Goal: Task Accomplishment & Management: Manage account settings

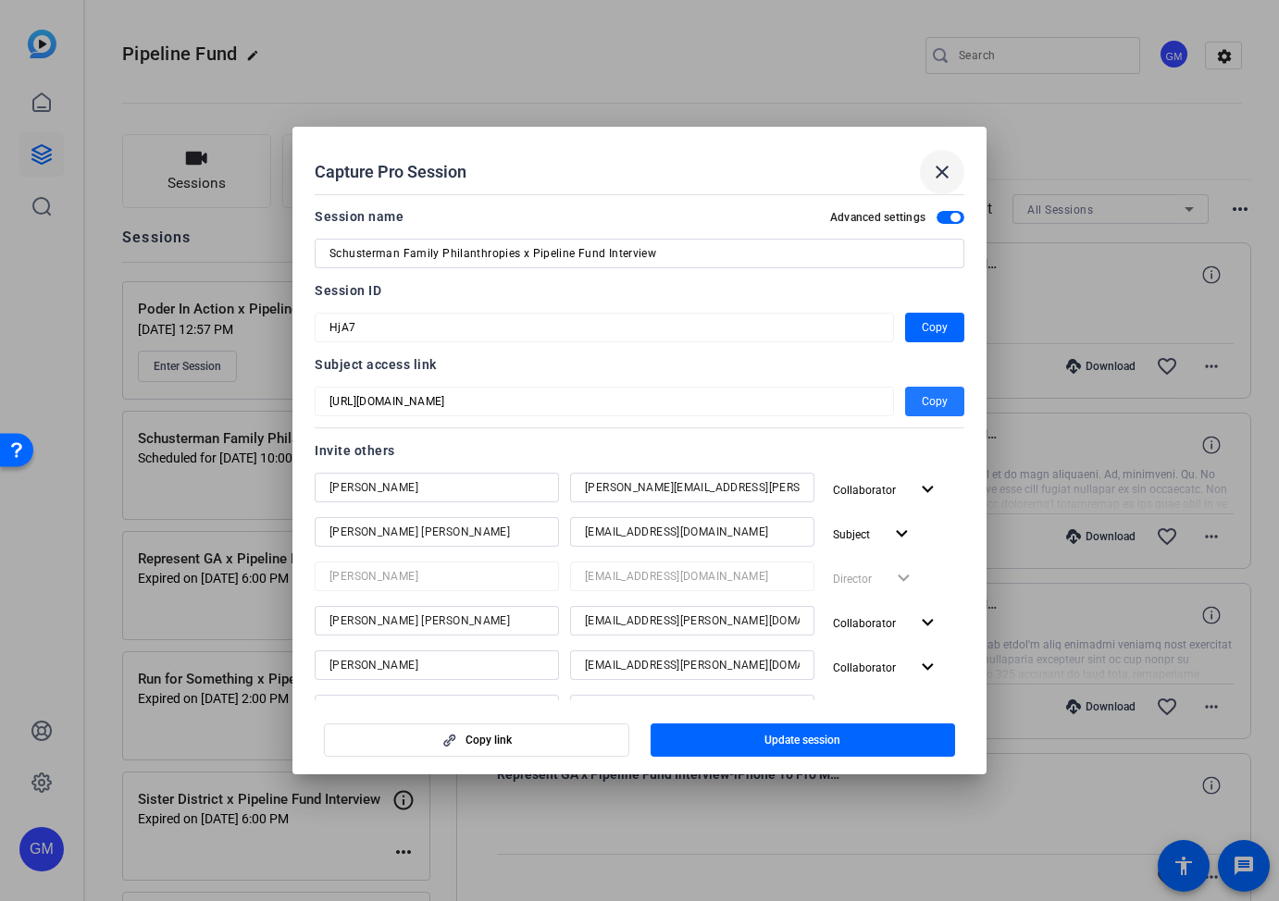
click at [943, 173] on mat-icon "close" at bounding box center [942, 172] width 22 height 22
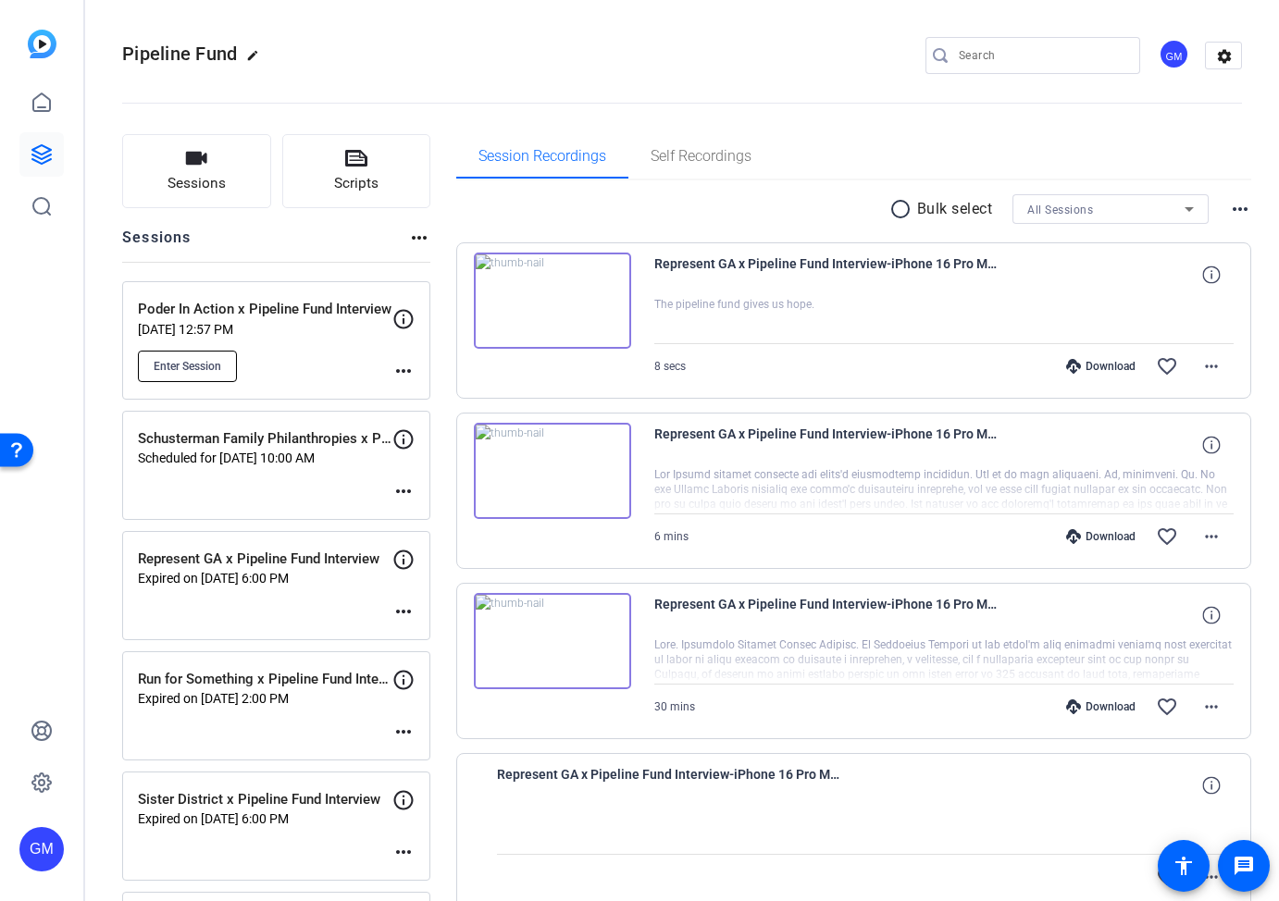
click at [204, 364] on span "Enter Session" at bounding box center [188, 366] width 68 height 15
click at [403, 366] on mat-icon "more_horiz" at bounding box center [403, 371] width 22 height 22
click at [436, 394] on span "Edit Session" at bounding box center [449, 398] width 84 height 22
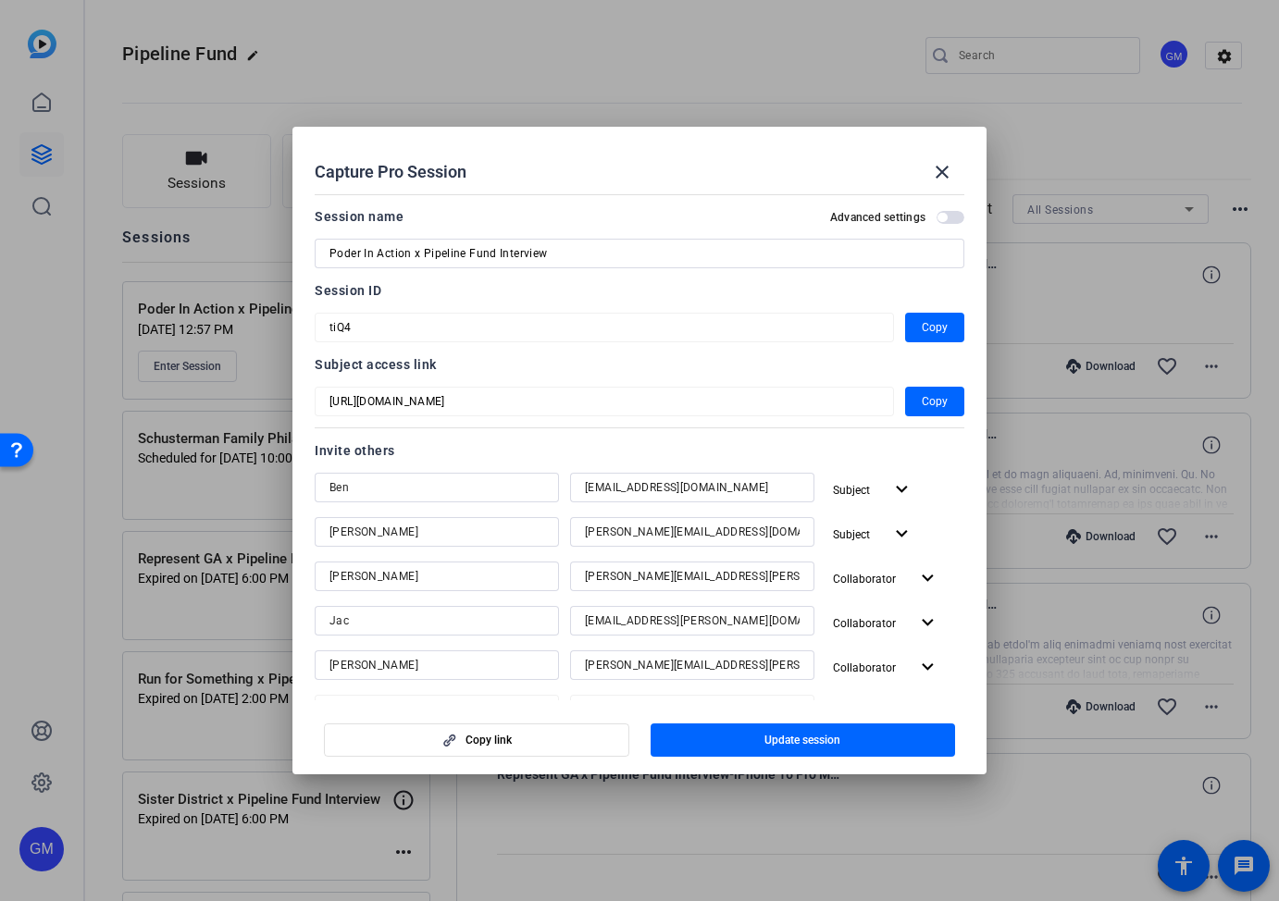
click at [948, 222] on span "button" at bounding box center [951, 217] width 28 height 13
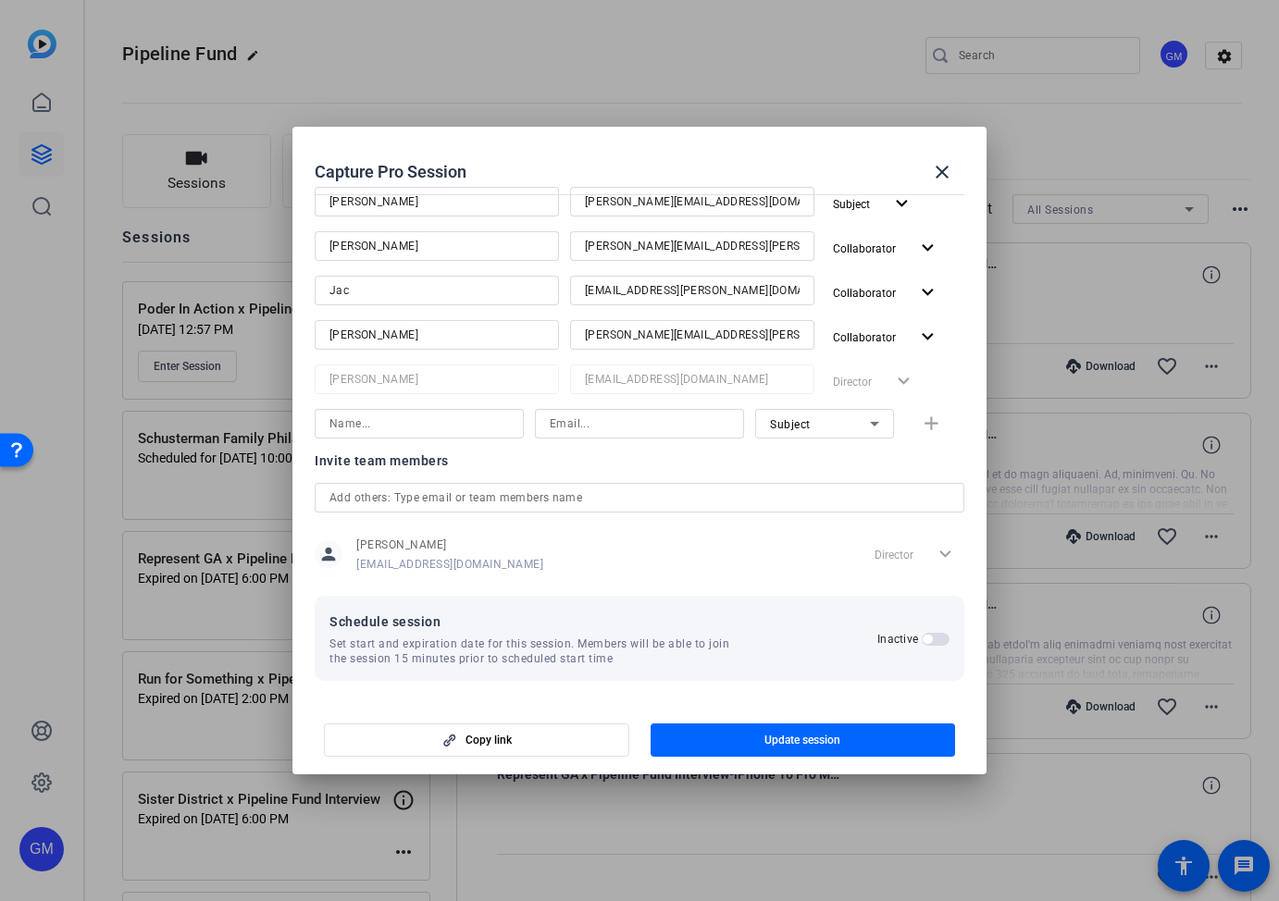
scroll to position [331, 0]
click at [932, 637] on span "button" at bounding box center [927, 638] width 9 height 9
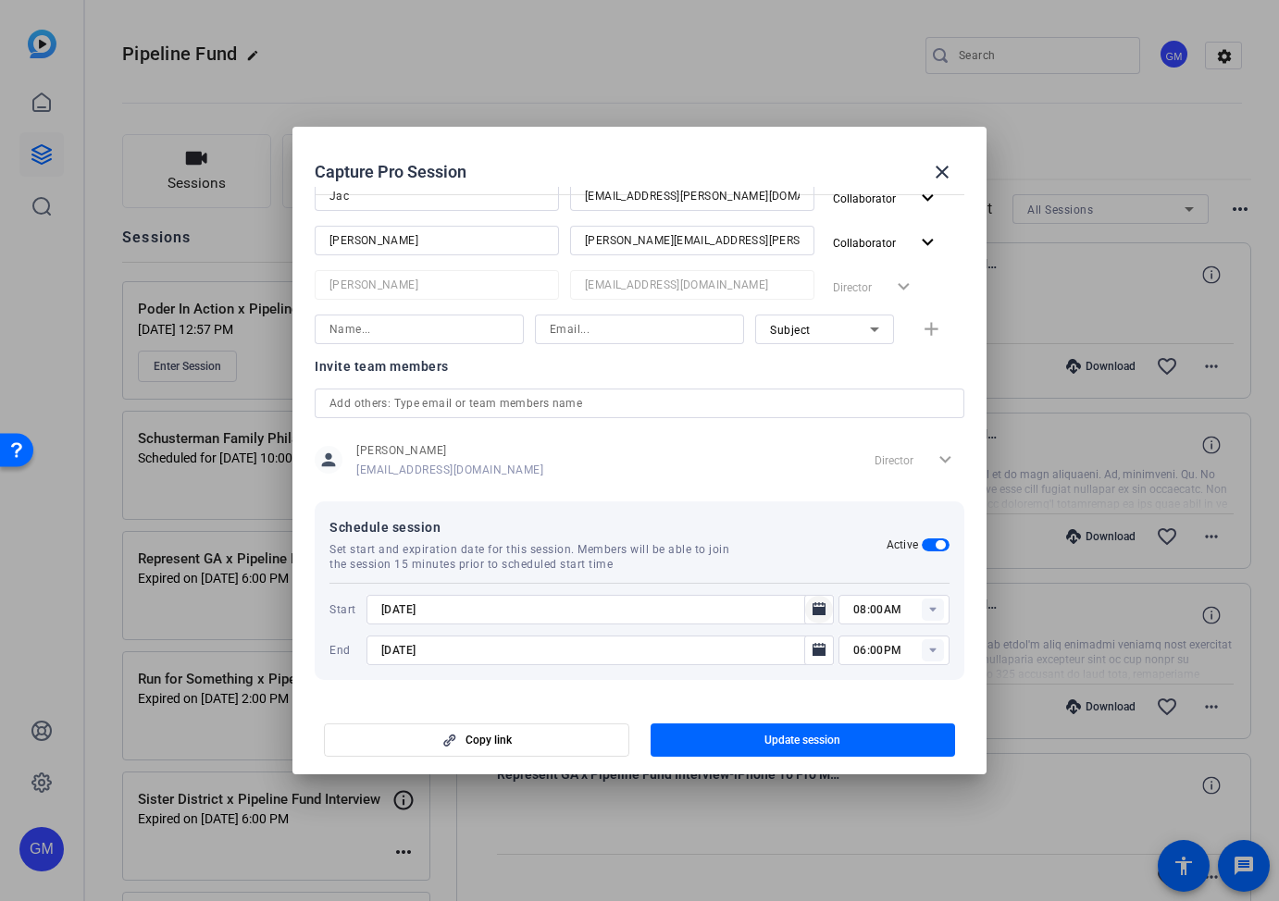
click at [820, 608] on icon "Open calendar" at bounding box center [819, 608] width 13 height 13
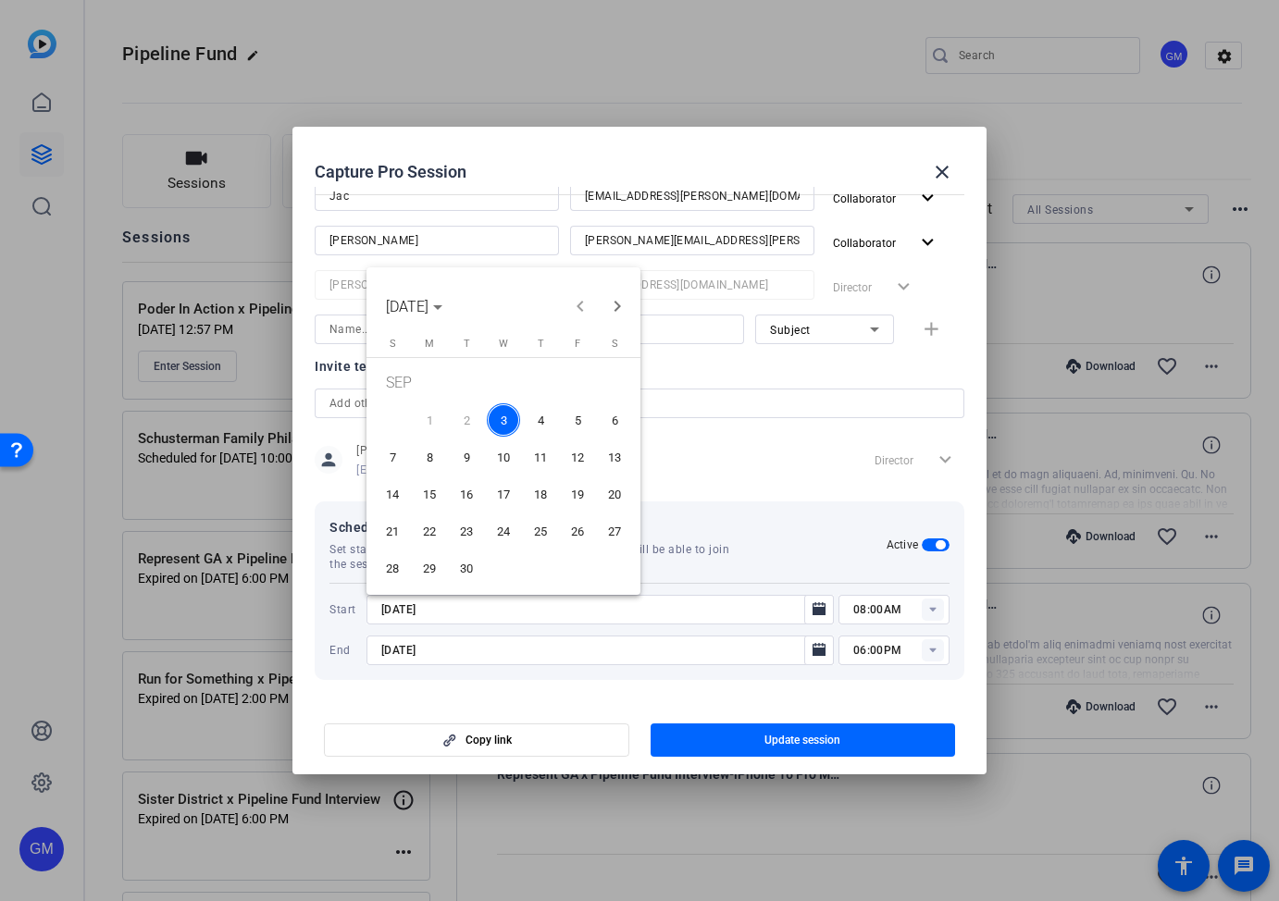
click at [537, 419] on span "4" at bounding box center [540, 419] width 33 height 33
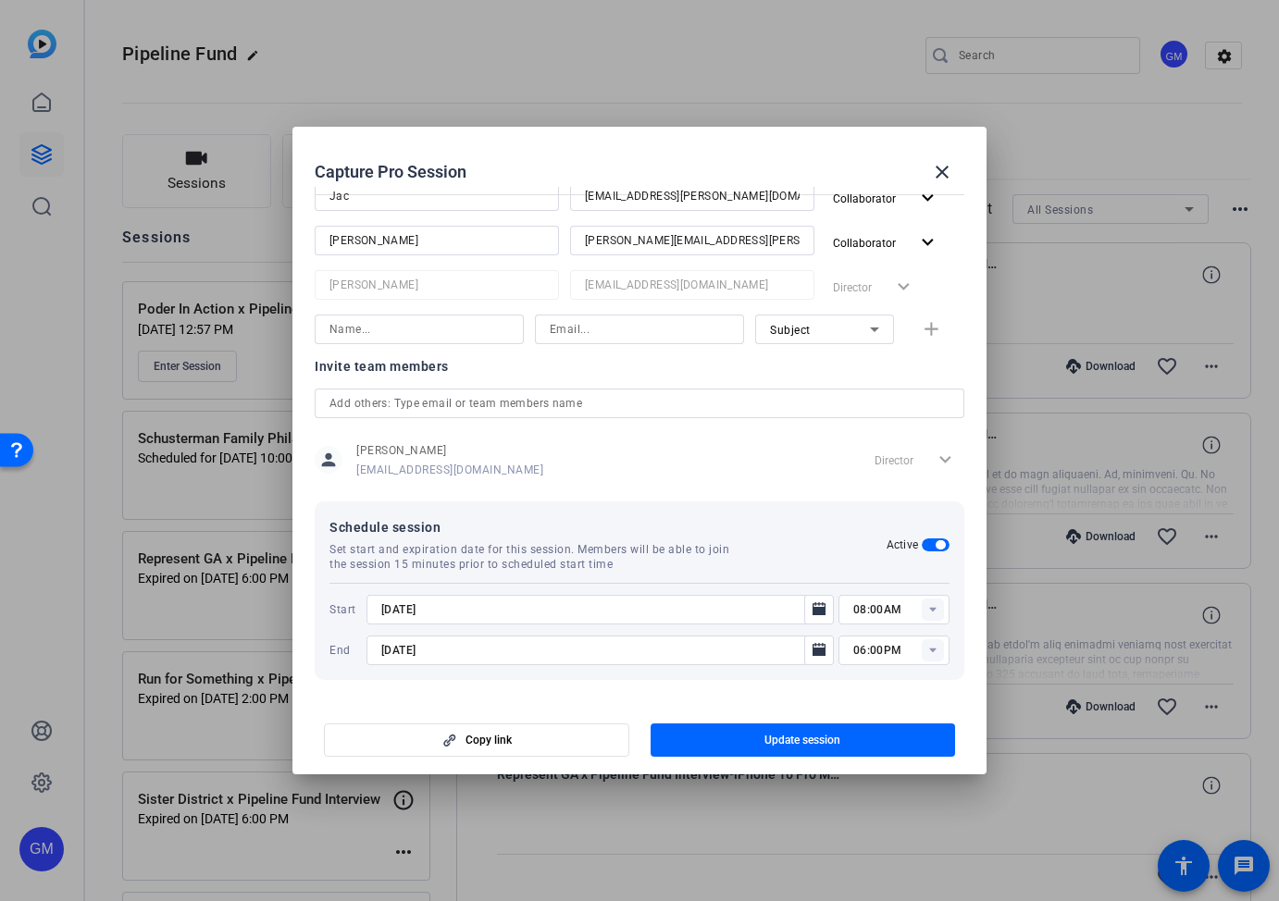
type input "[DATE]"
click at [929, 614] on rect at bounding box center [933, 610] width 22 height 22
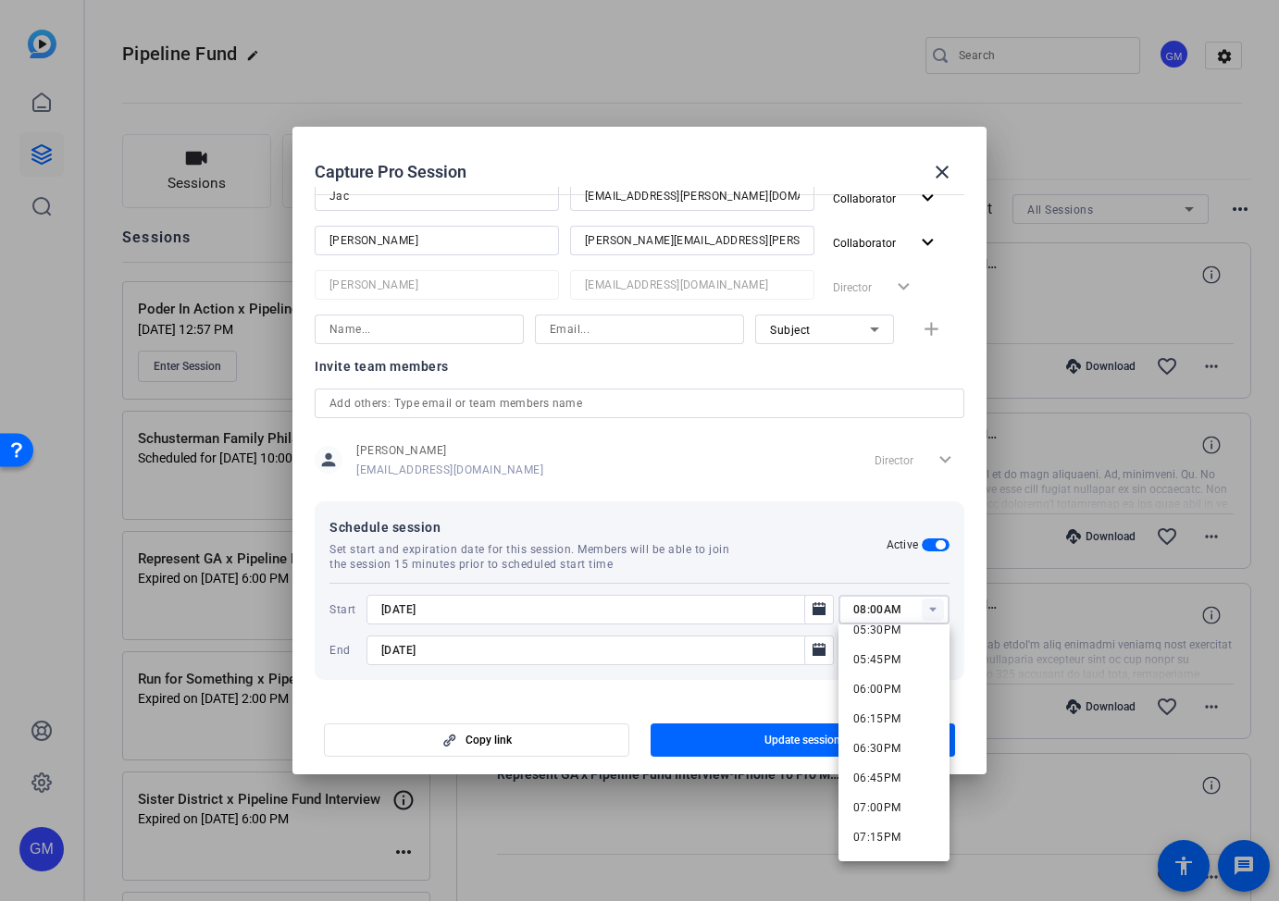
scroll to position [2091, 0]
click at [904, 807] on mat-option "07:00PM" at bounding box center [893, 806] width 111 height 30
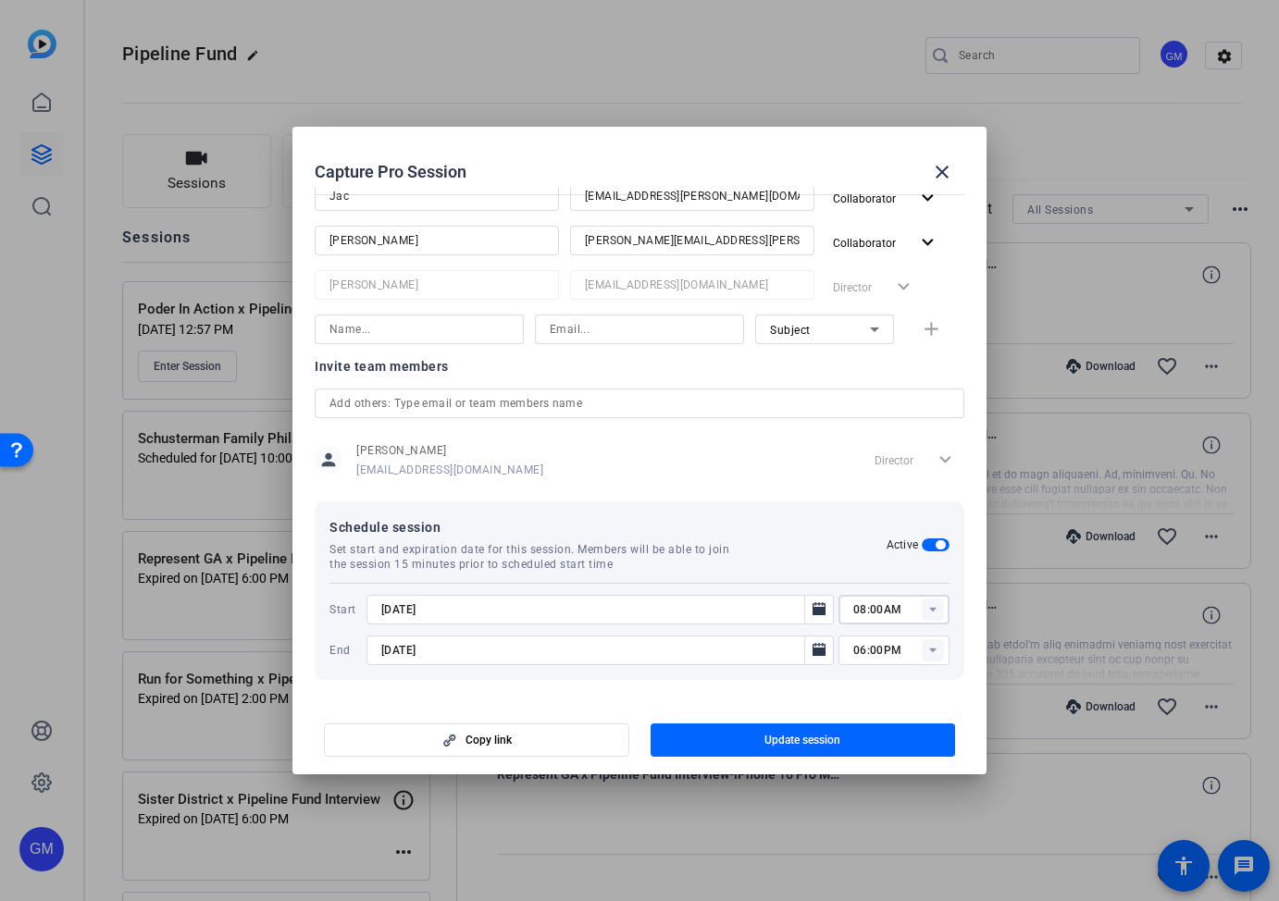
type input "07:00PM"
click at [925, 657] on rect at bounding box center [933, 650] width 22 height 22
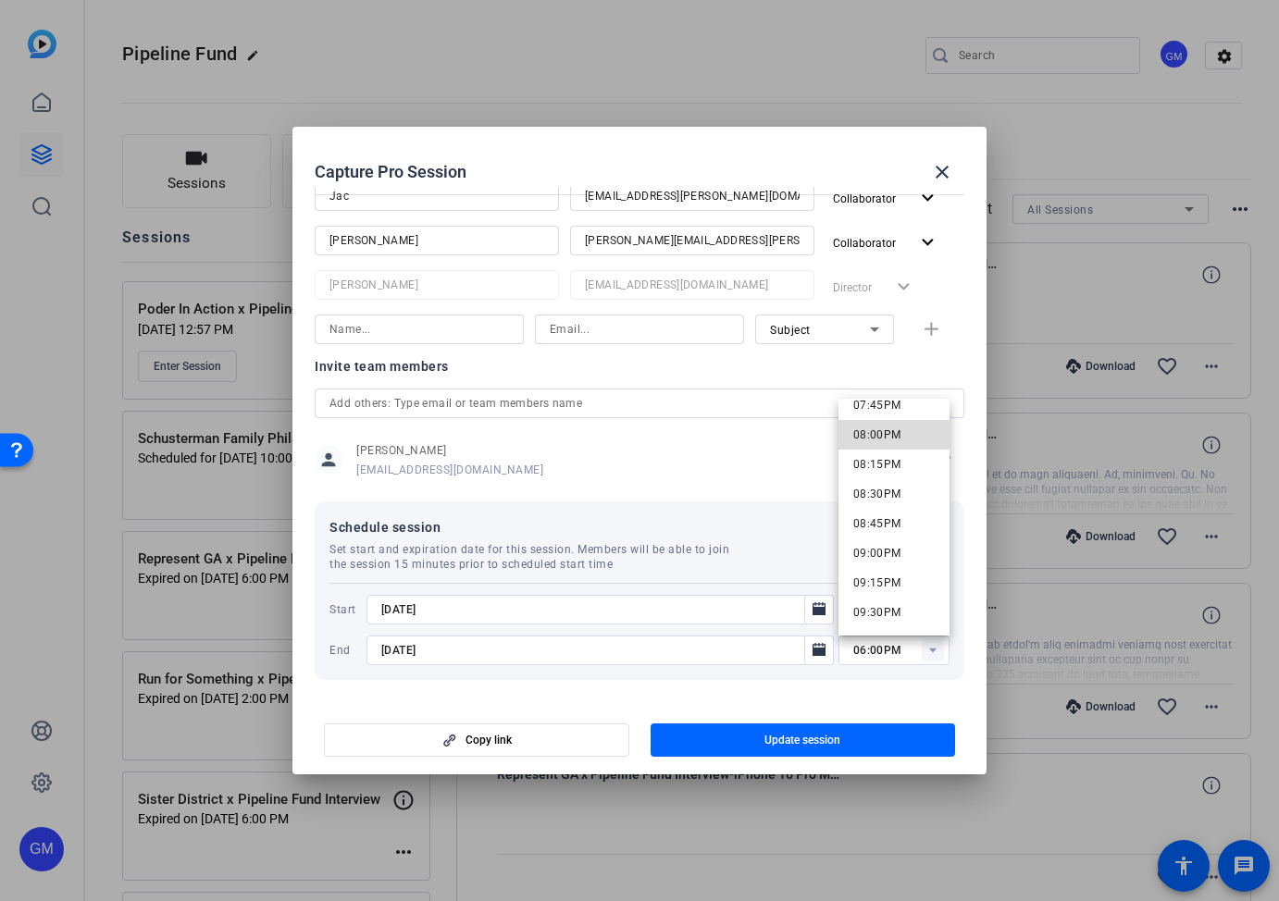
click at [896, 438] on span "08:00PM" at bounding box center [877, 434] width 48 height 13
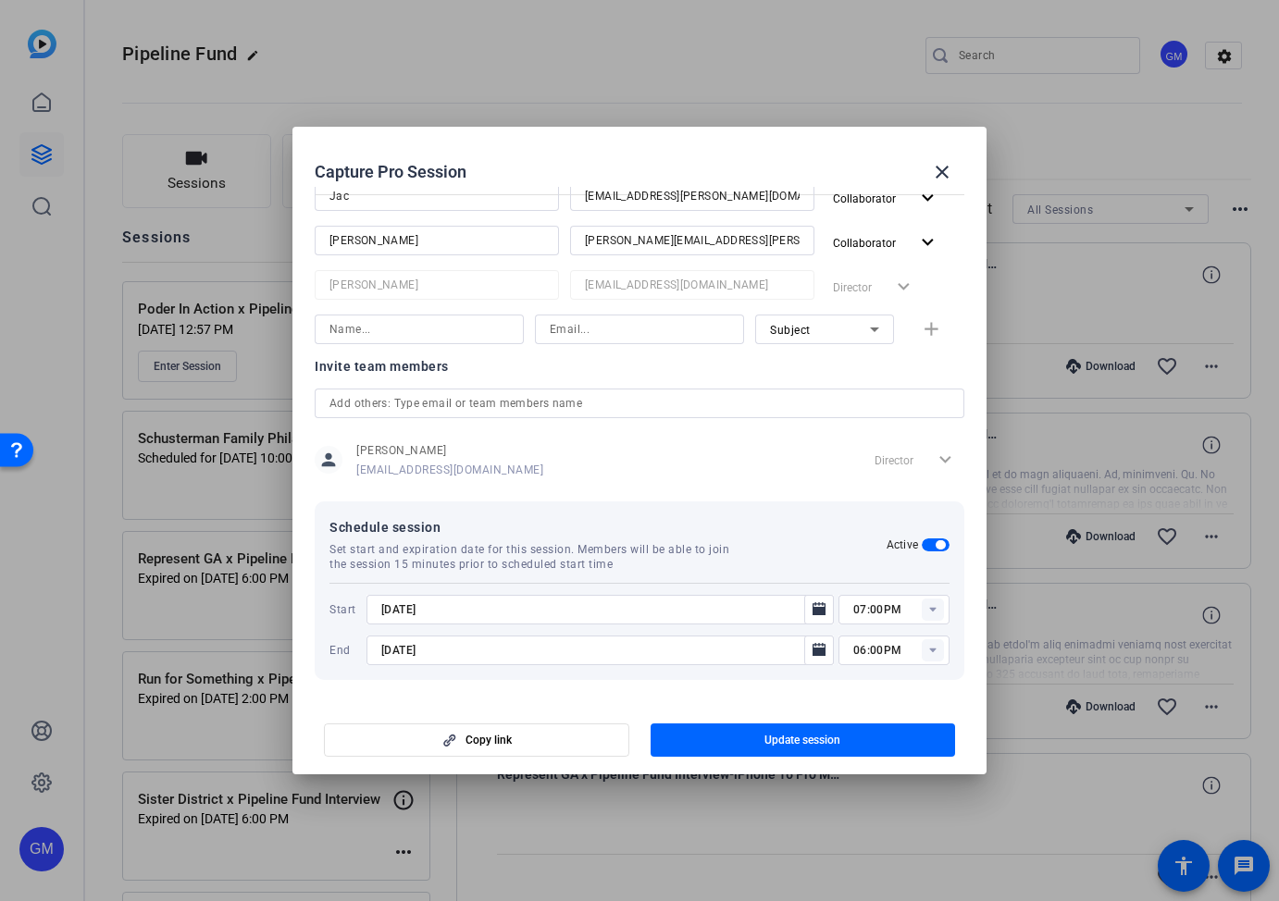
type input "08:00PM"
click at [823, 653] on icon "Open calendar" at bounding box center [819, 649] width 13 height 13
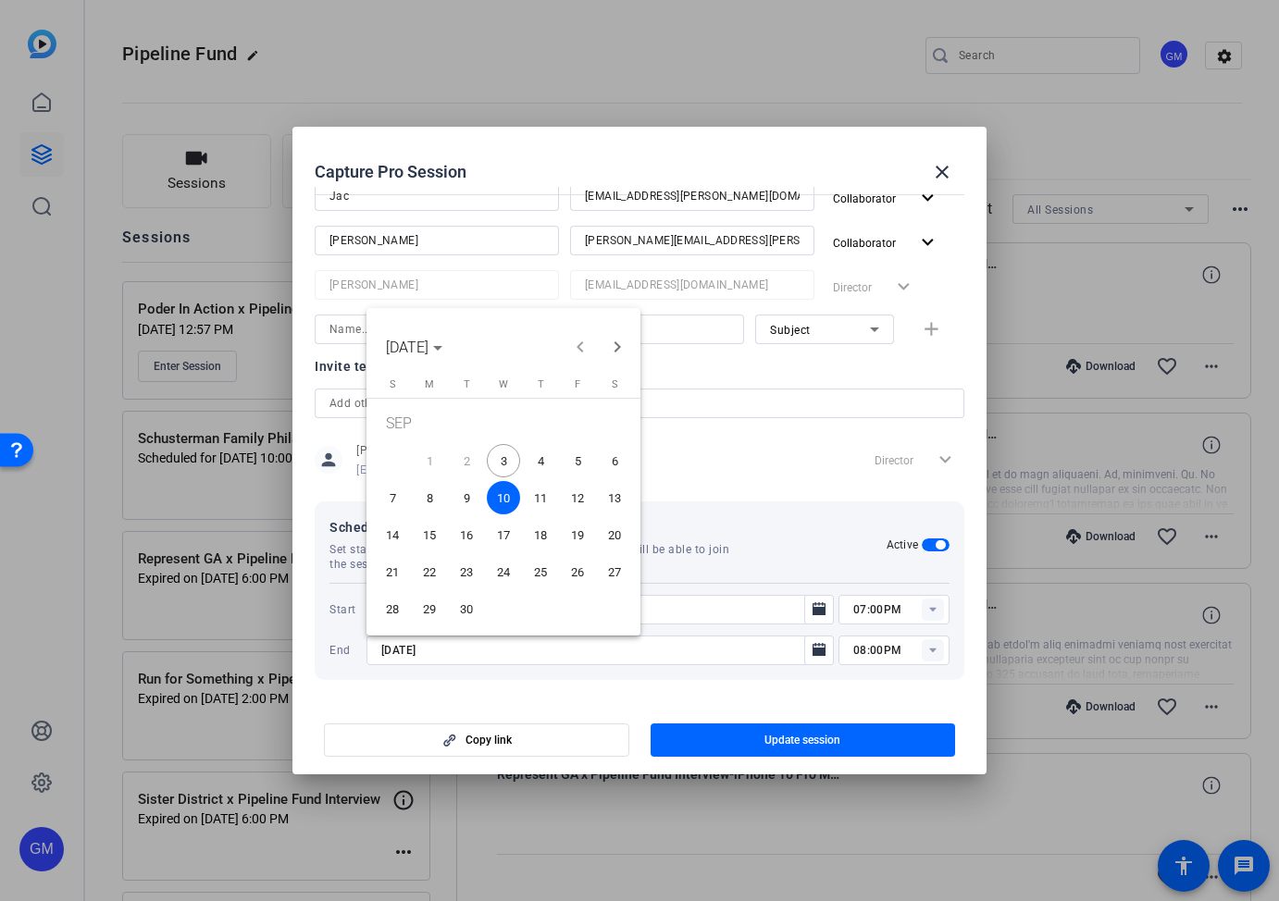
click at [546, 456] on span "4" at bounding box center [540, 460] width 33 height 33
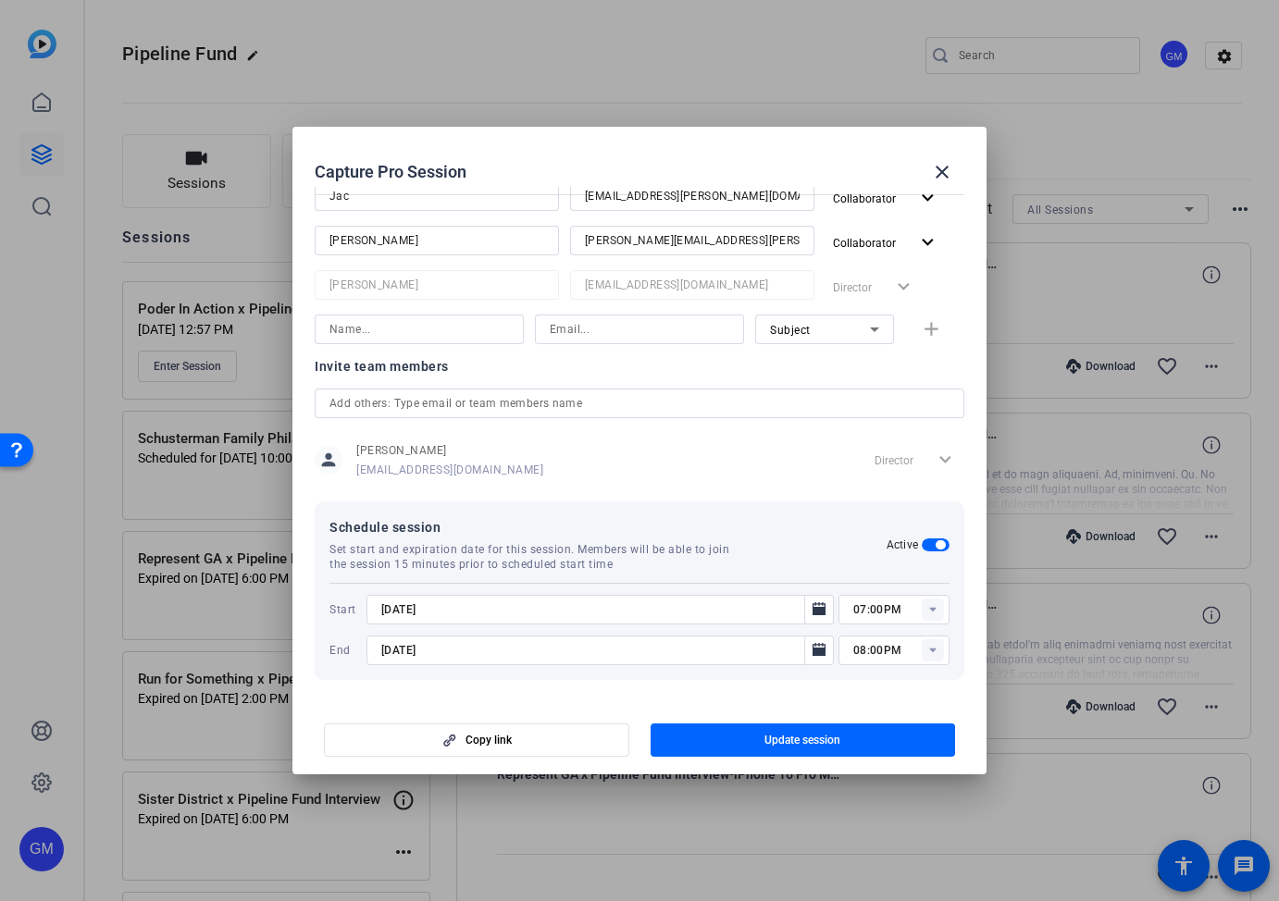
type input "[DATE]"
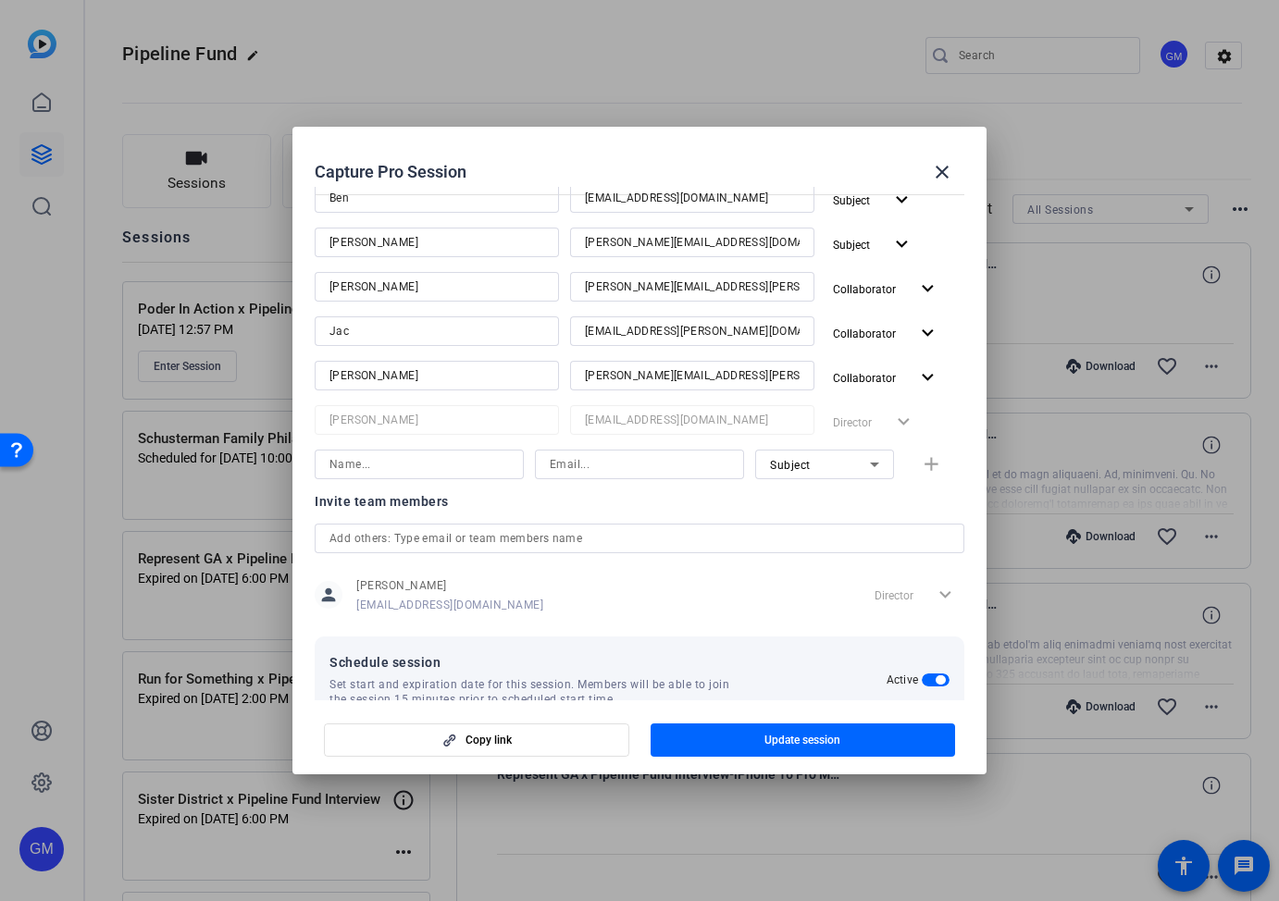
scroll to position [299, 0]
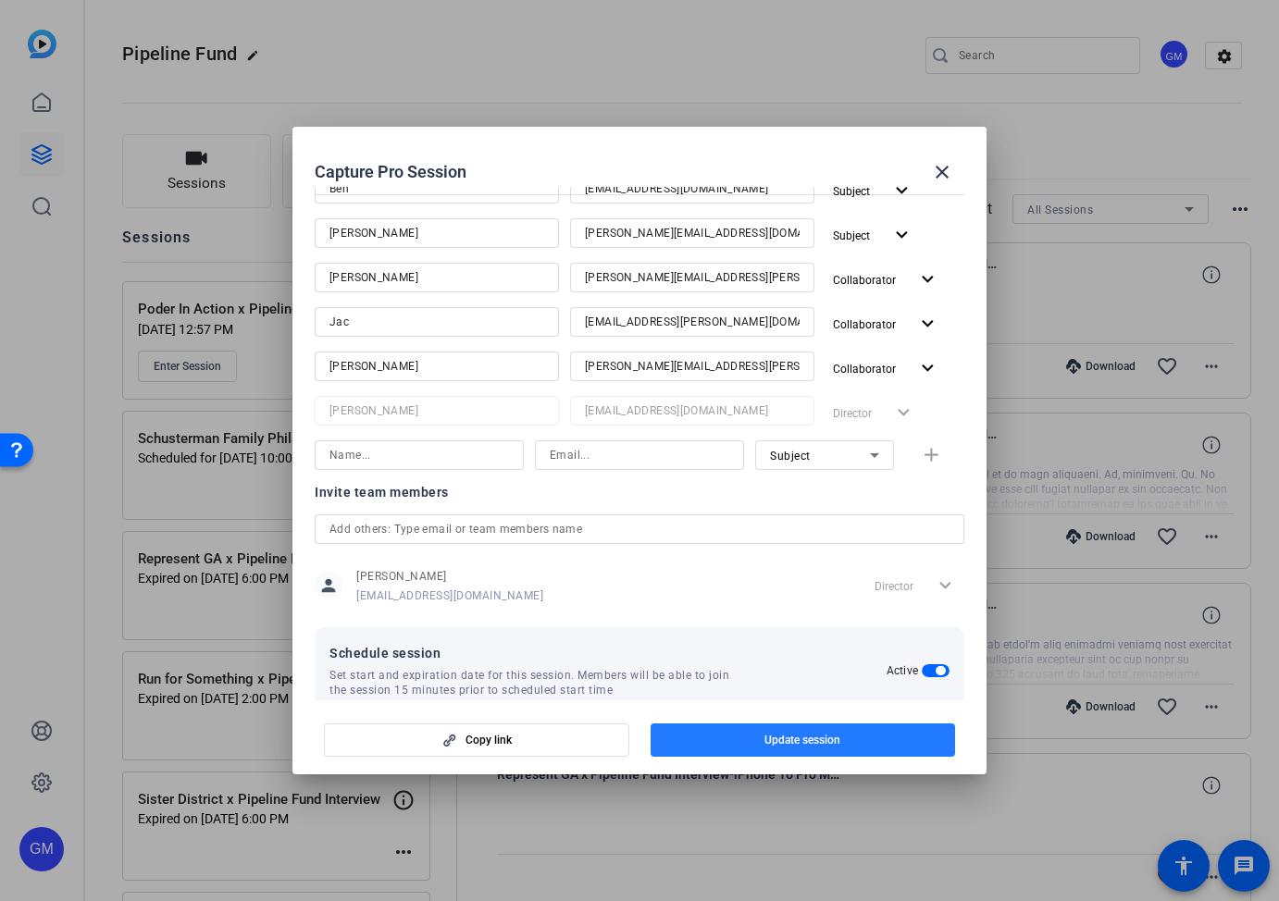
click at [832, 744] on span "Update session" at bounding box center [802, 740] width 76 height 15
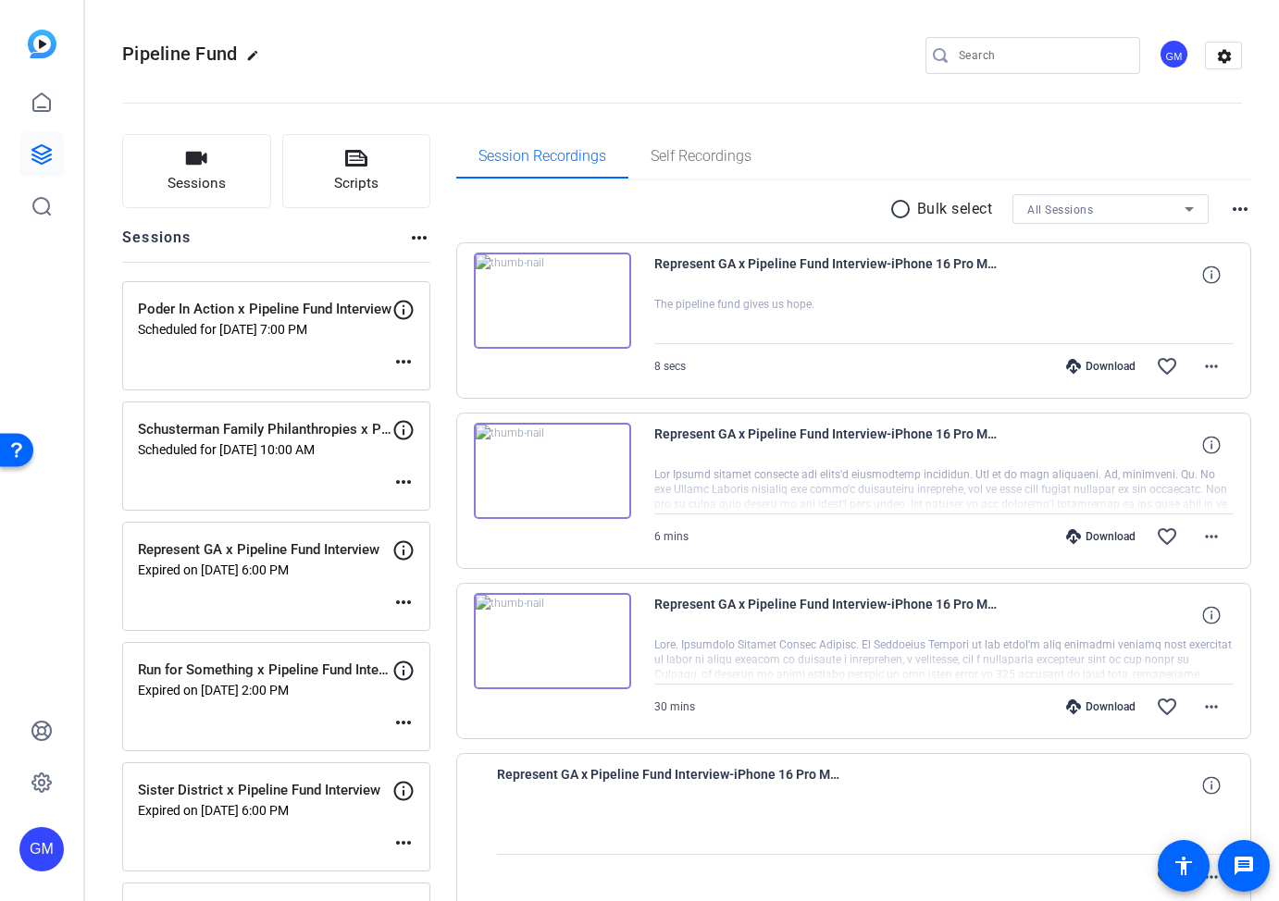
click at [411, 362] on mat-icon "more_horiz" at bounding box center [403, 362] width 22 height 22
click at [428, 389] on span "Edit Session" at bounding box center [449, 389] width 84 height 22
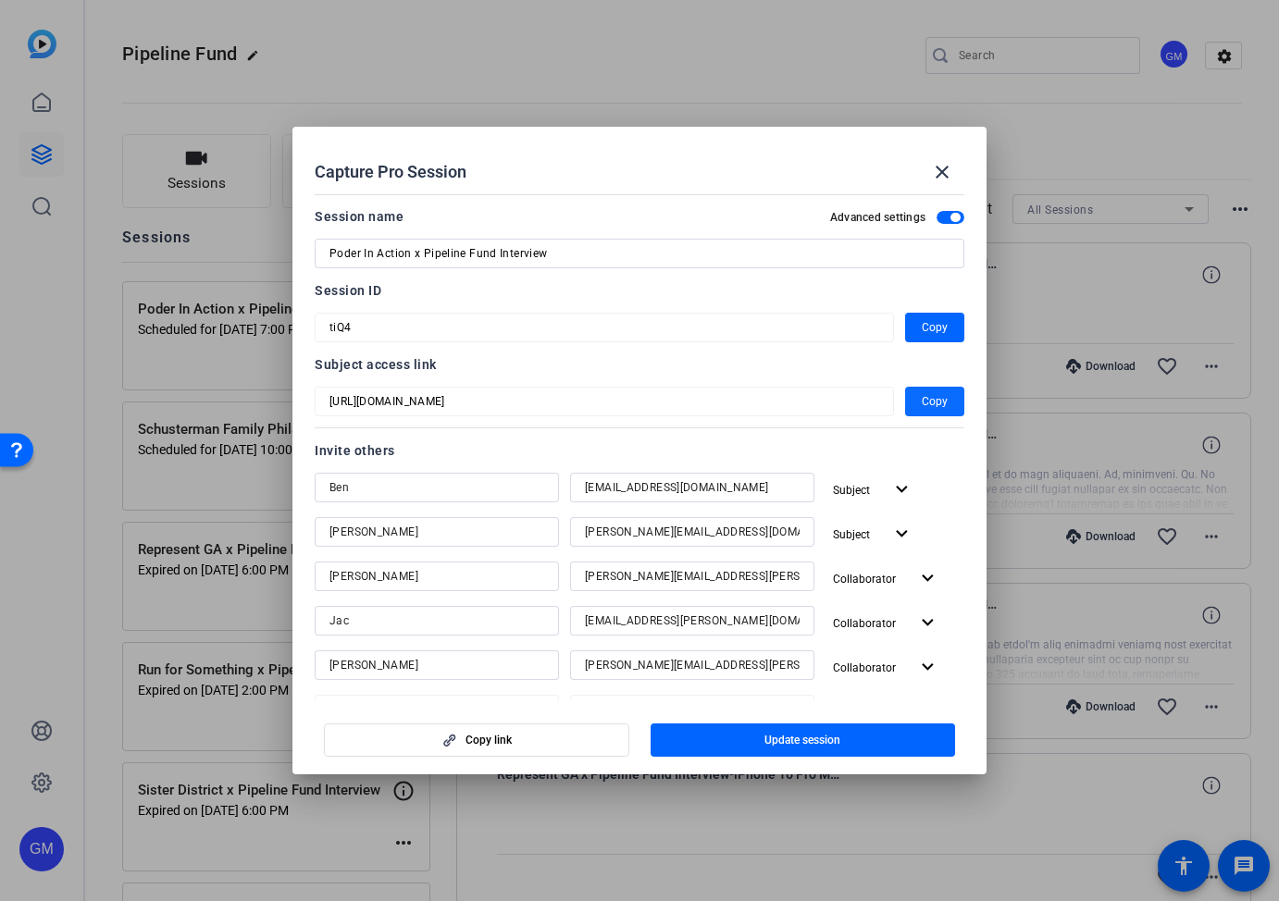
click at [937, 403] on span "Copy" at bounding box center [935, 402] width 26 height 22
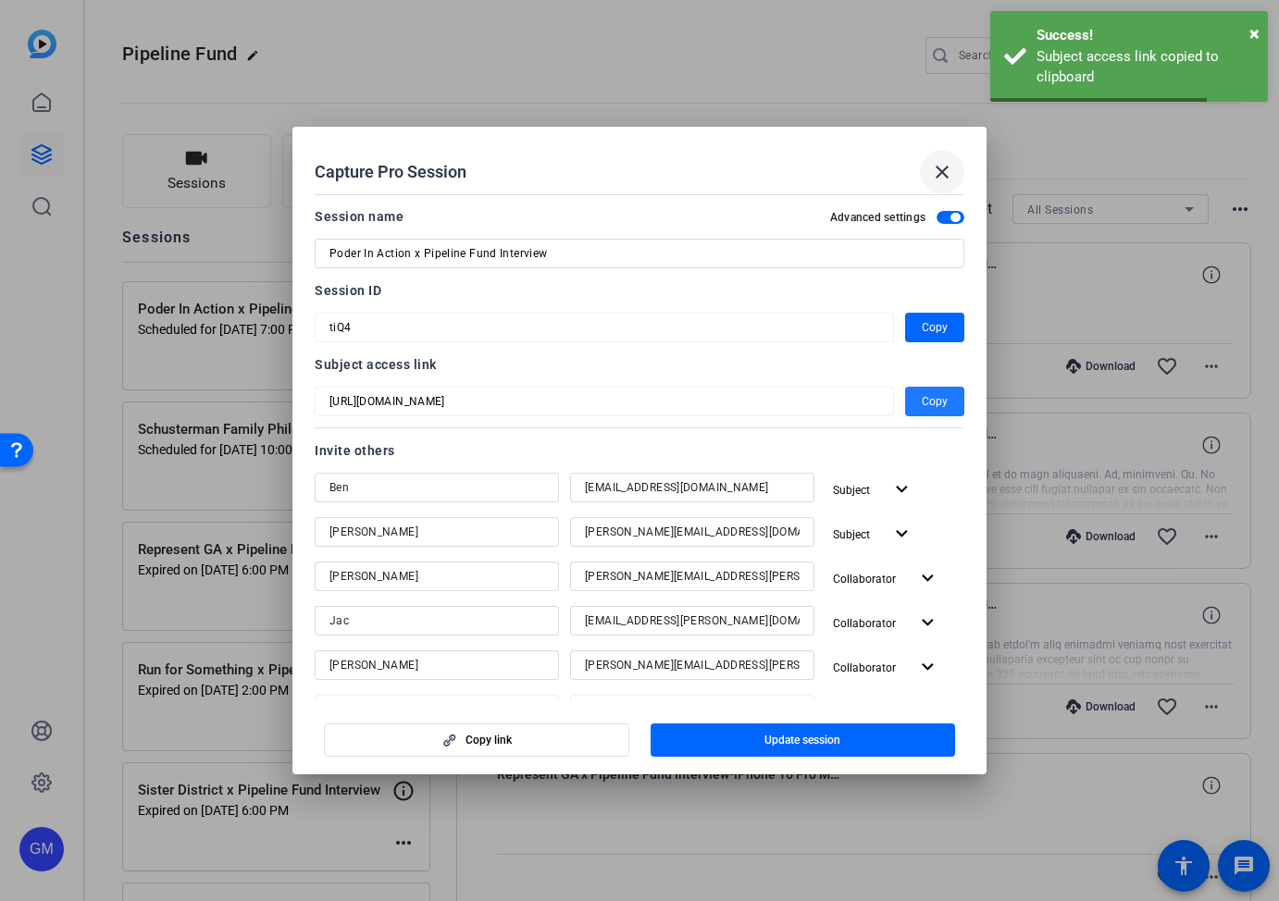
click at [951, 168] on mat-icon "close" at bounding box center [942, 172] width 22 height 22
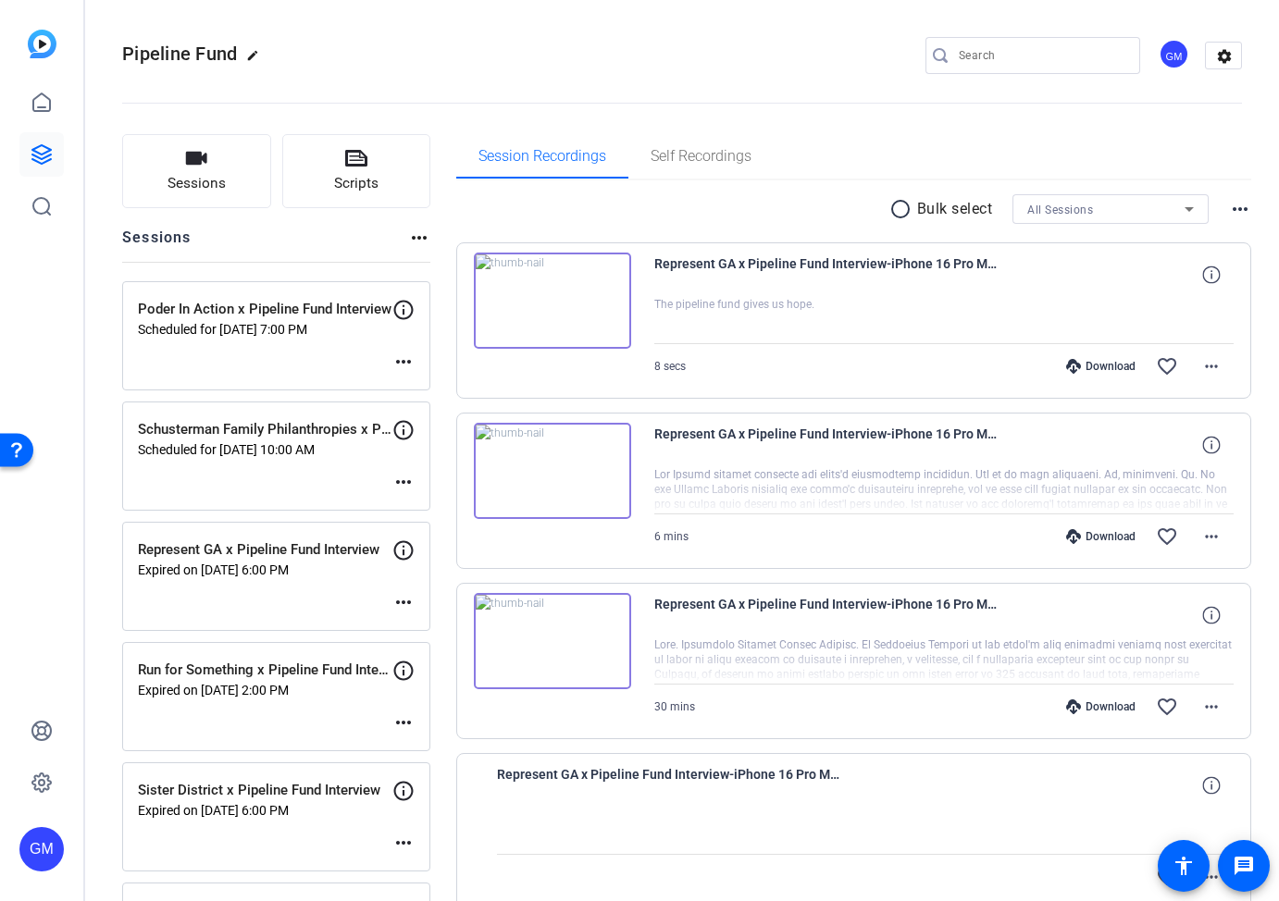
click at [409, 358] on mat-icon "more_horiz" at bounding box center [403, 362] width 22 height 22
click at [450, 387] on span "Edit Session" at bounding box center [449, 389] width 84 height 22
